Goal: Transaction & Acquisition: Purchase product/service

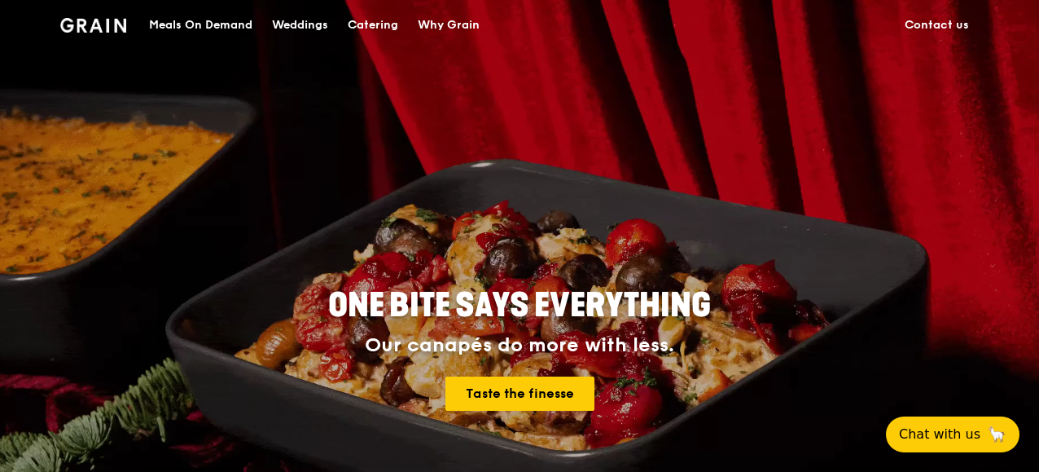
click at [382, 24] on div "Catering" at bounding box center [373, 25] width 50 height 49
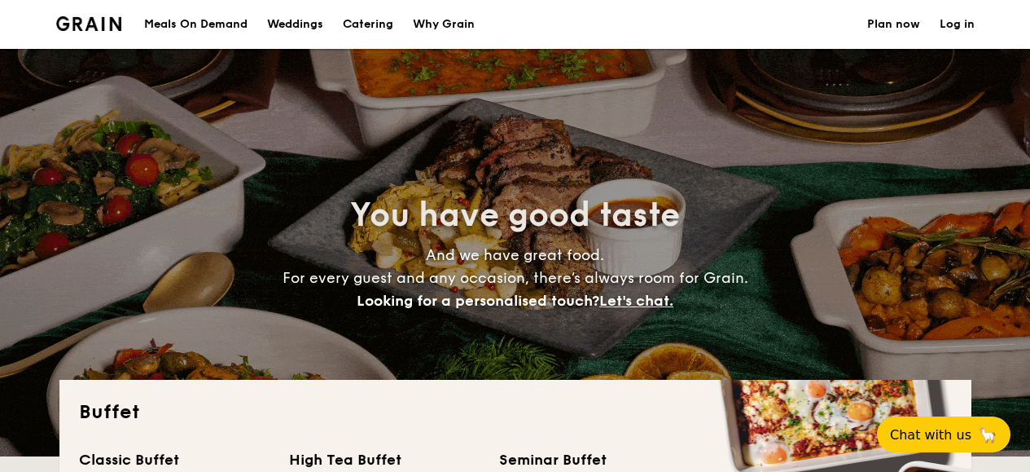
select select
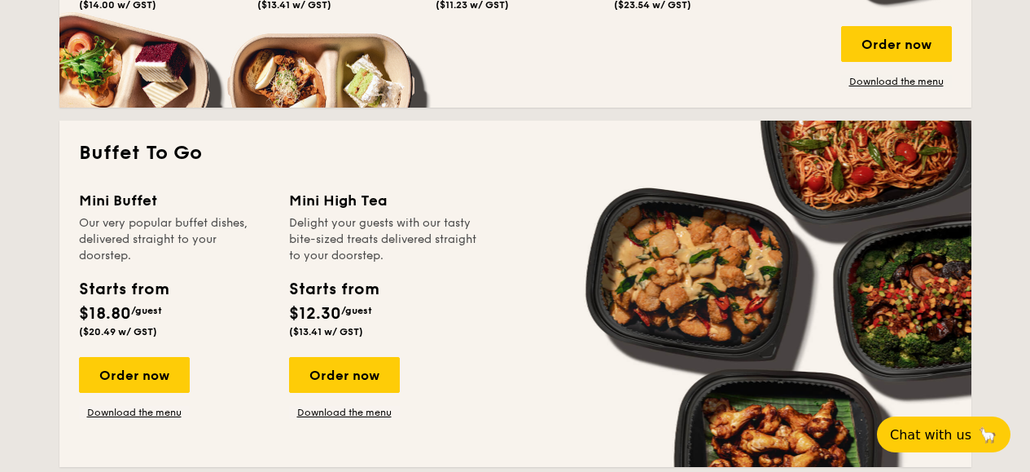
scroll to position [815, 0]
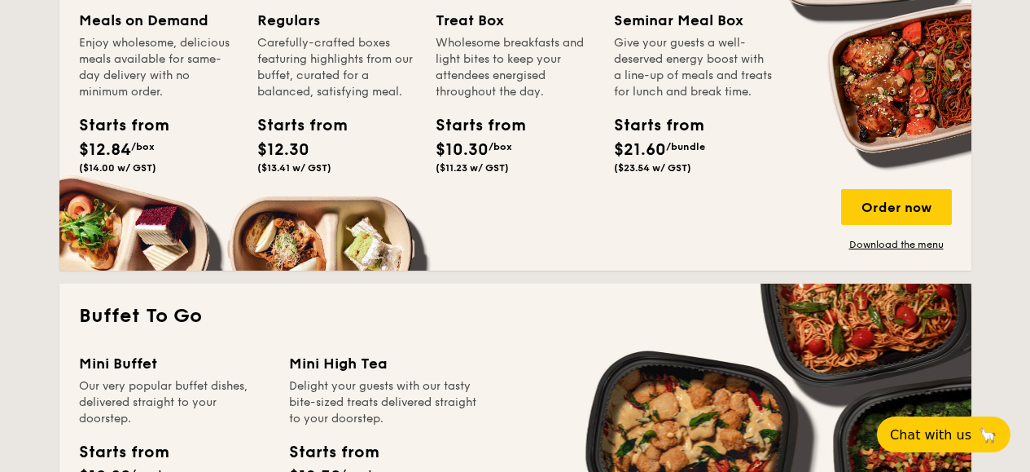
click at [944, 235] on div "Order now Download the menu" at bounding box center [896, 220] width 111 height 62
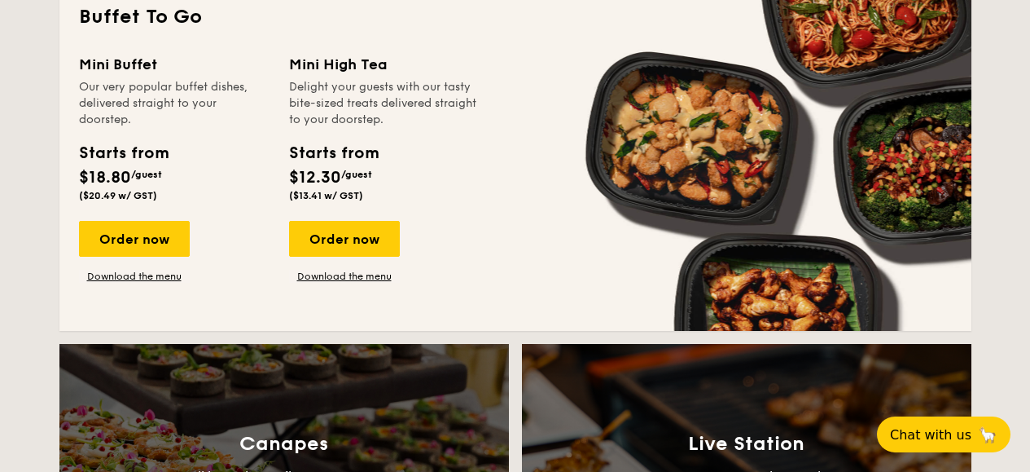
scroll to position [1059, 0]
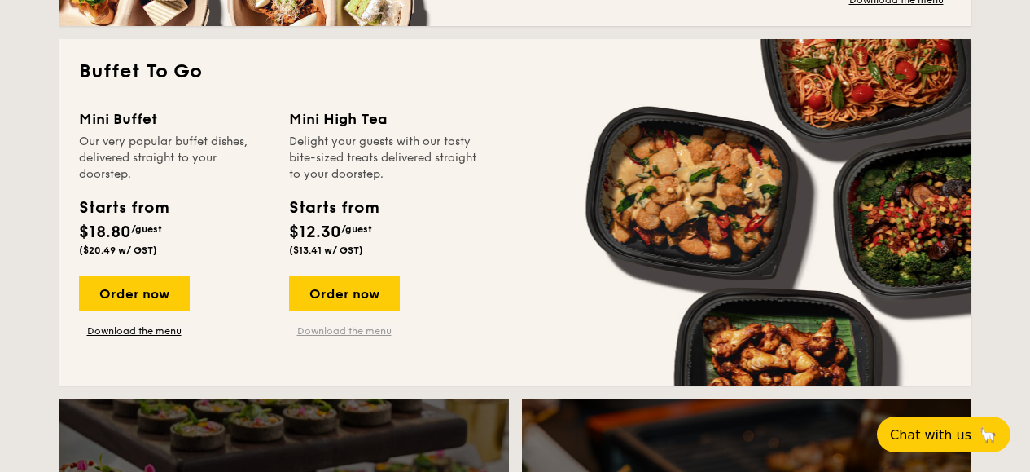
click at [217, 237] on div "Starts from $18.80 /guest ($20.49 w/ GST)" at bounding box center [174, 228] width 204 height 67
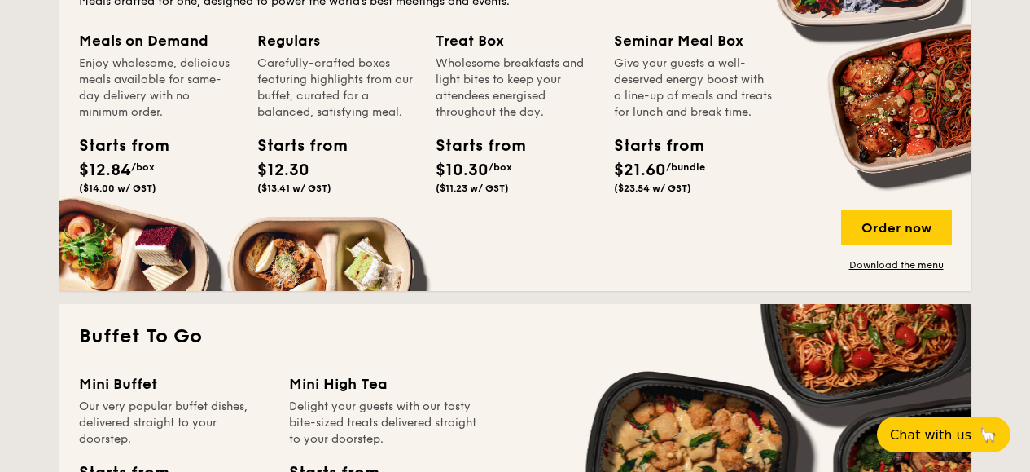
scroll to position [652, 0]
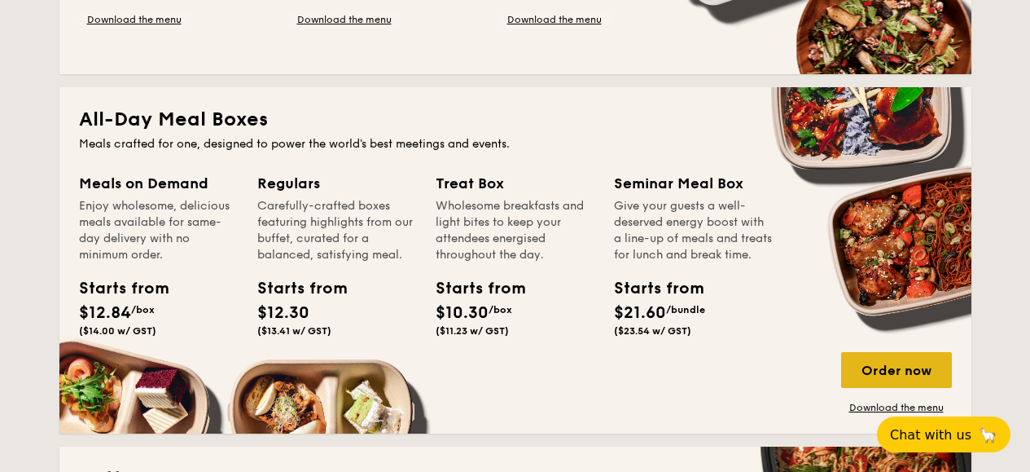
click at [851, 371] on div "Order now" at bounding box center [896, 370] width 111 height 36
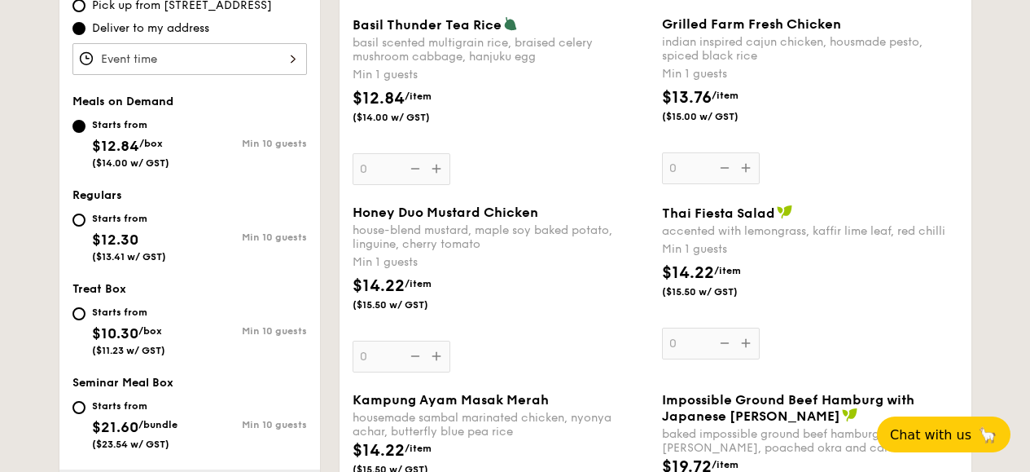
scroll to position [572, 0]
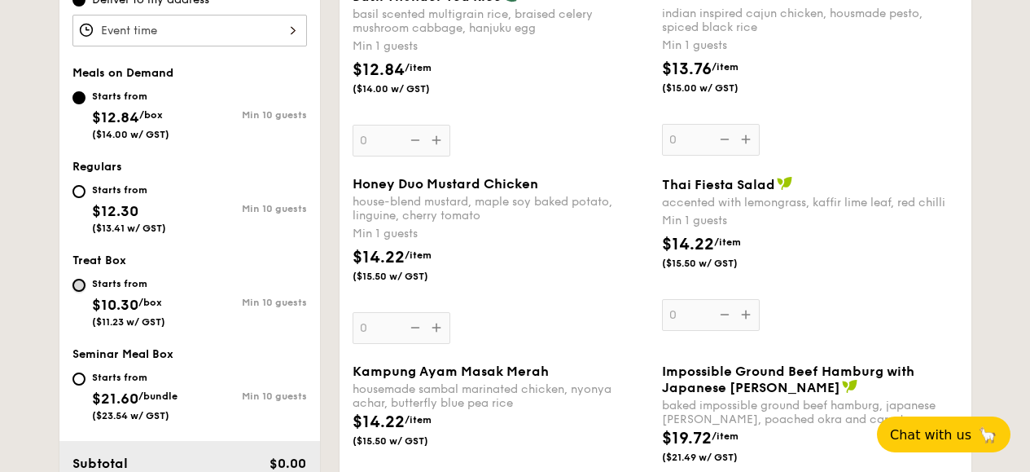
click at [75, 287] on input "Starts from $10.30 /box ($11.23 w/ GST) Min 10 guests" at bounding box center [78, 285] width 13 height 13
radio input "true"
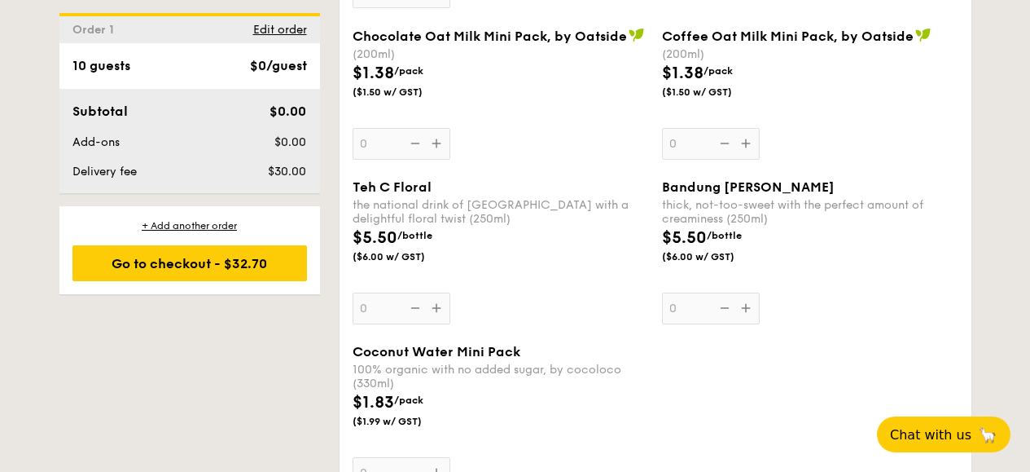
scroll to position [3924, 0]
